Goal: Find specific page/section: Find specific page/section

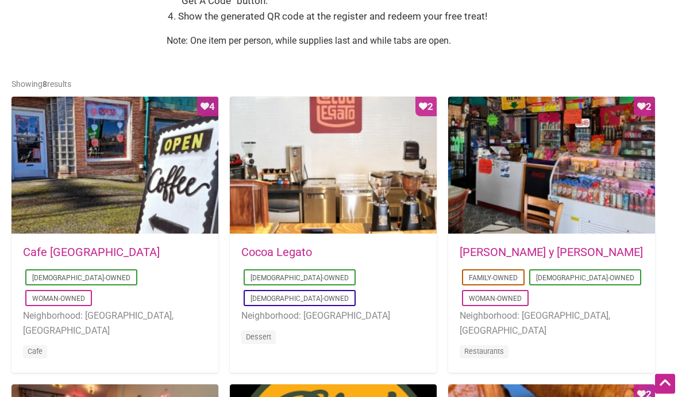
scroll to position [502, 0]
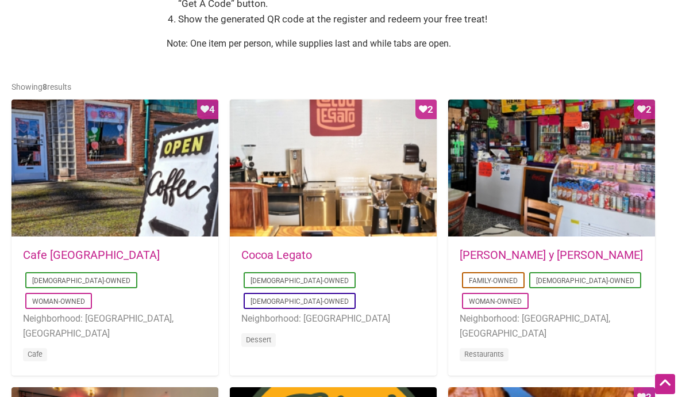
click at [304, 255] on link "Cocoa Legato" at bounding box center [276, 255] width 71 height 14
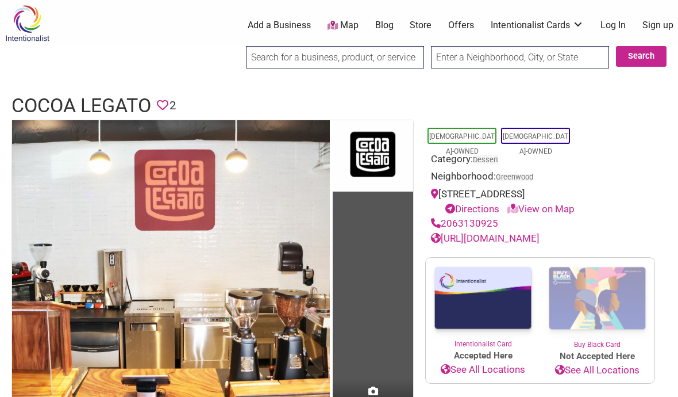
click at [562, 209] on link "View on Map" at bounding box center [541, 208] width 67 height 11
click at [551, 219] on div "2063130925" at bounding box center [540, 223] width 218 height 15
click at [551, 216] on div "2063130925" at bounding box center [540, 223] width 218 height 15
click at [558, 206] on link "View on Map" at bounding box center [541, 208] width 67 height 11
click at [586, 206] on div "Directions View on Map" at bounding box center [546, 209] width 207 height 15
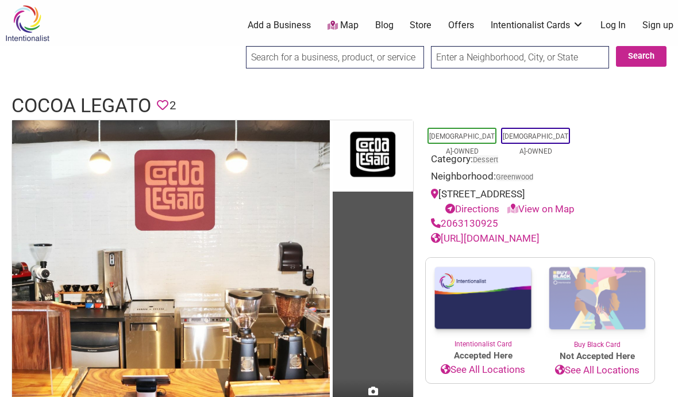
click at [542, 213] on div "Directions View on Map" at bounding box center [546, 209] width 207 height 15
click at [568, 216] on div "2063130925" at bounding box center [540, 223] width 218 height 15
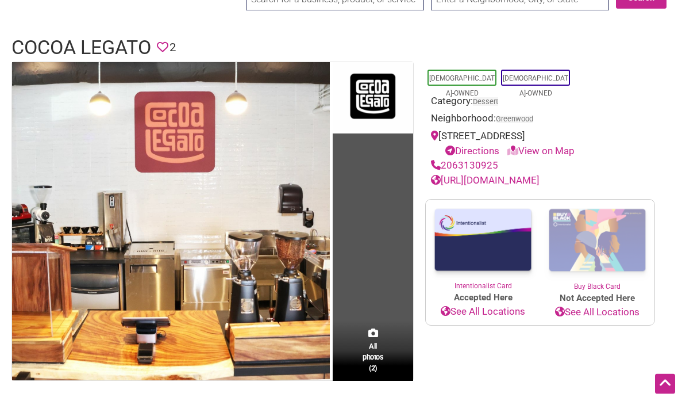
scroll to position [58, 0]
click at [550, 163] on div "2063130925" at bounding box center [540, 165] width 218 height 15
click at [529, 149] on link "View on Map" at bounding box center [541, 150] width 67 height 11
click at [521, 152] on link "View on Map" at bounding box center [541, 150] width 67 height 11
click at [563, 140] on div "8420 Greenwood Ave N suite C Directions View on Map" at bounding box center [540, 143] width 218 height 29
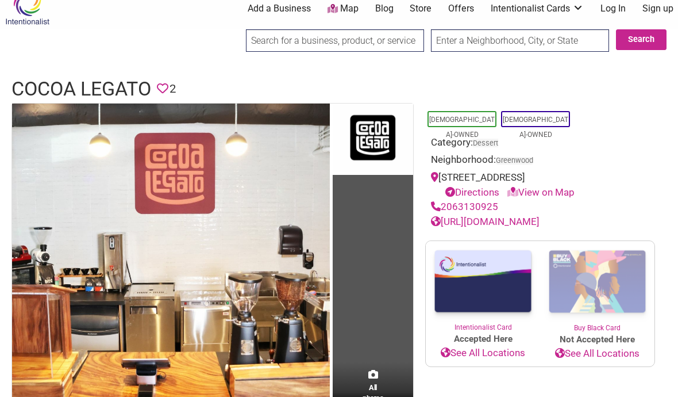
scroll to position [0, 0]
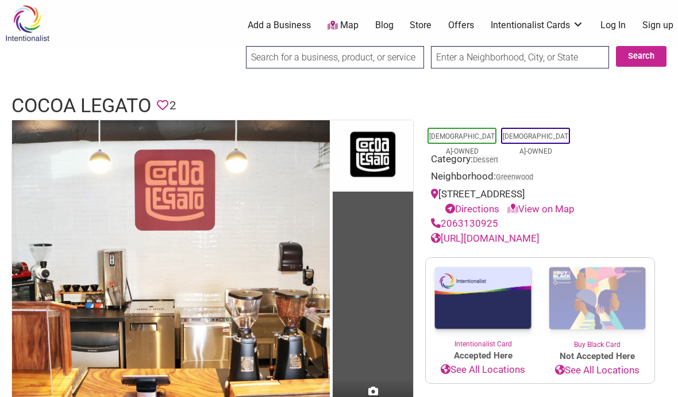
click at [355, 23] on link "Map" at bounding box center [343, 25] width 31 height 13
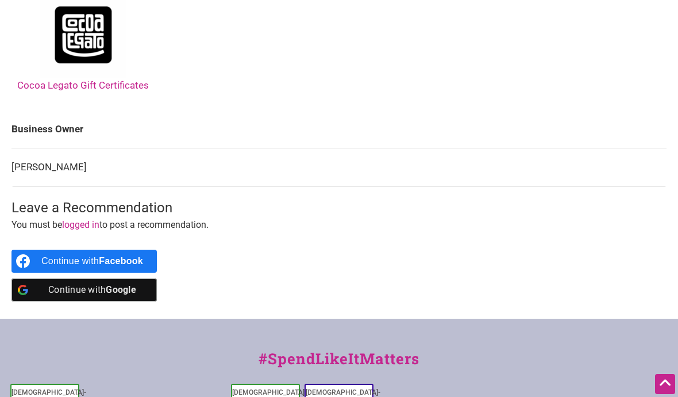
scroll to position [610, 0]
